Goal: Information Seeking & Learning: Learn about a topic

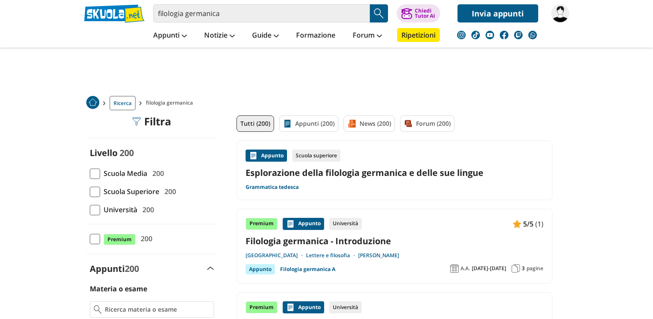
click at [92, 205] on span at bounding box center [95, 210] width 10 height 10
click at [90, 209] on input "Università 200" at bounding box center [90, 209] width 0 height 0
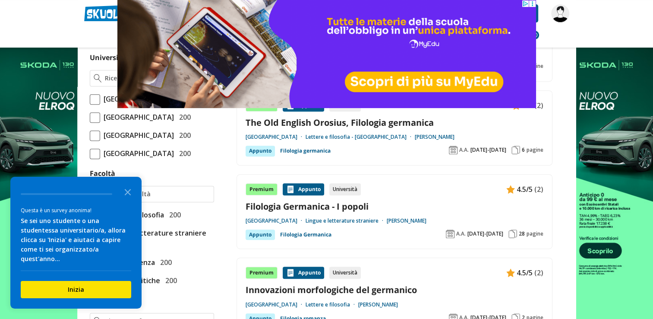
scroll to position [385, 0]
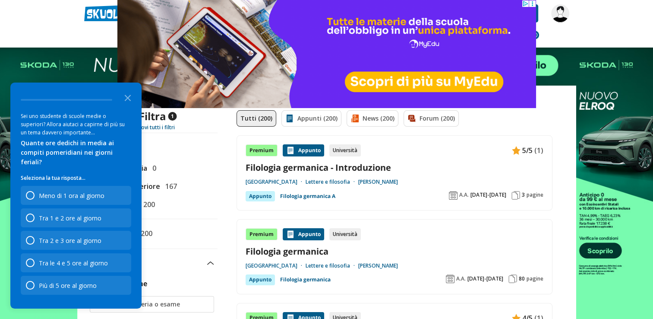
scroll to position [6, 0]
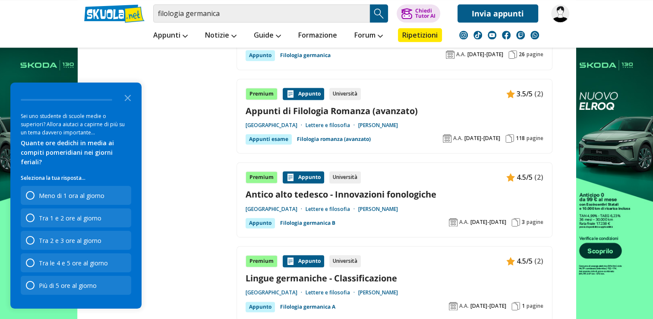
scroll to position [1192, 0]
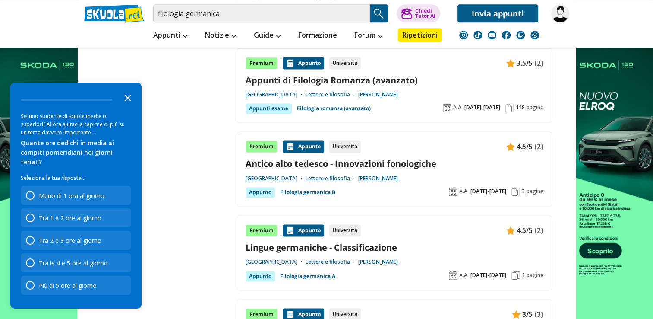
click at [128, 106] on icon "Close the survey" at bounding box center [127, 96] width 17 height 17
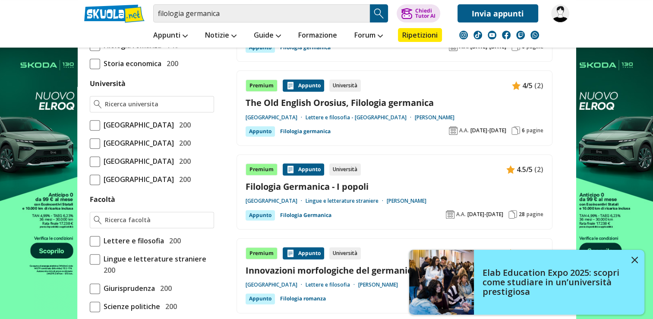
scroll to position [318, 0]
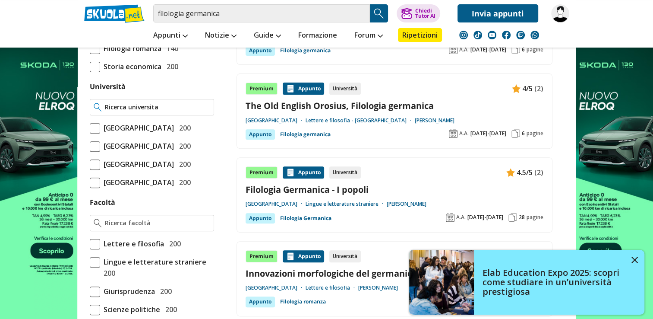
click at [166, 108] on input "Università" at bounding box center [157, 107] width 105 height 9
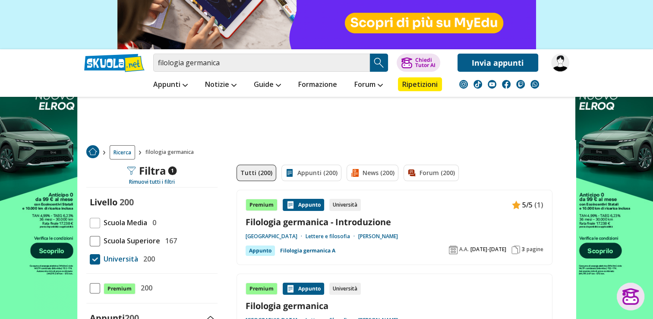
scroll to position [0, 0]
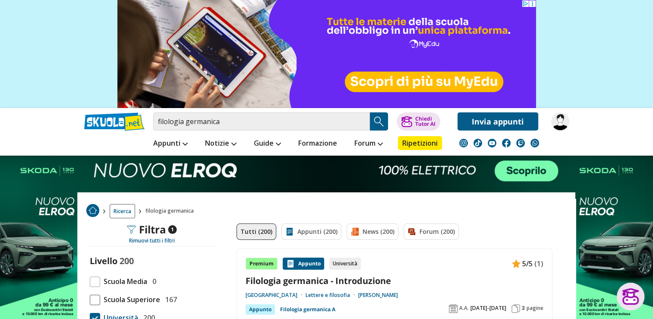
type input "Unipa"
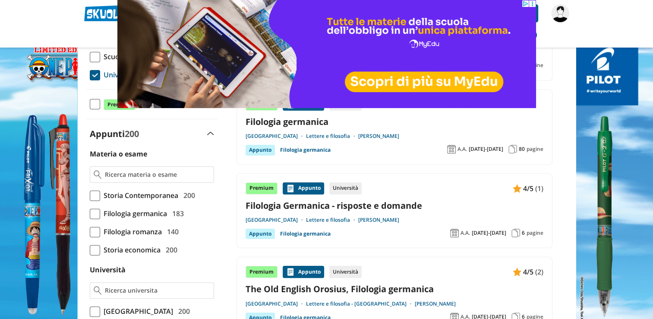
scroll to position [136, 0]
